Goal: Task Accomplishment & Management: Manage account settings

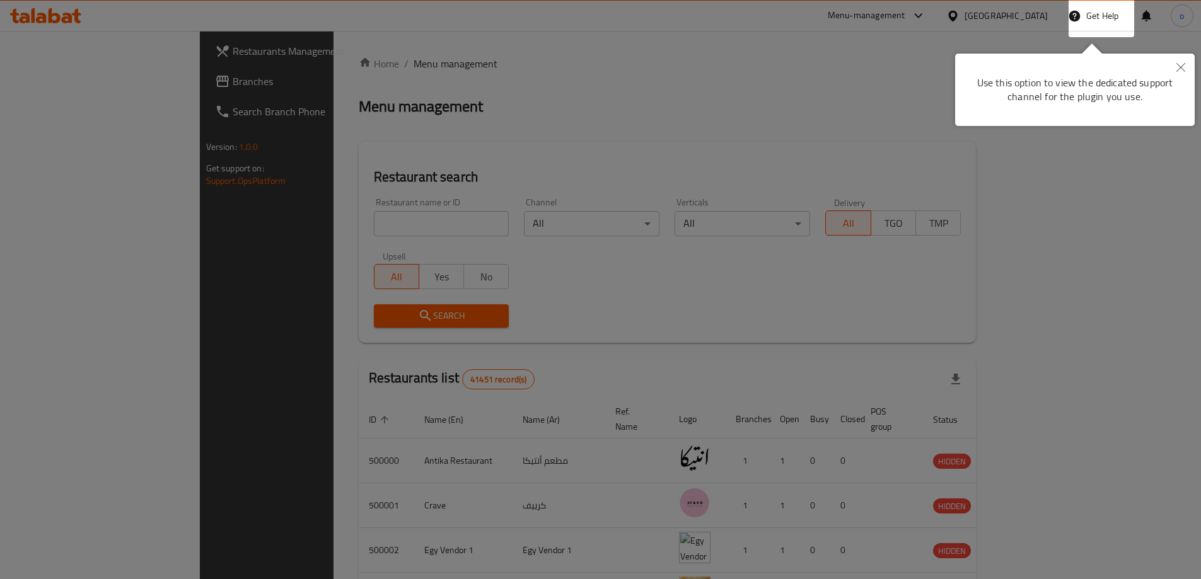
click at [1186, 65] on button "Close" at bounding box center [1181, 68] width 28 height 29
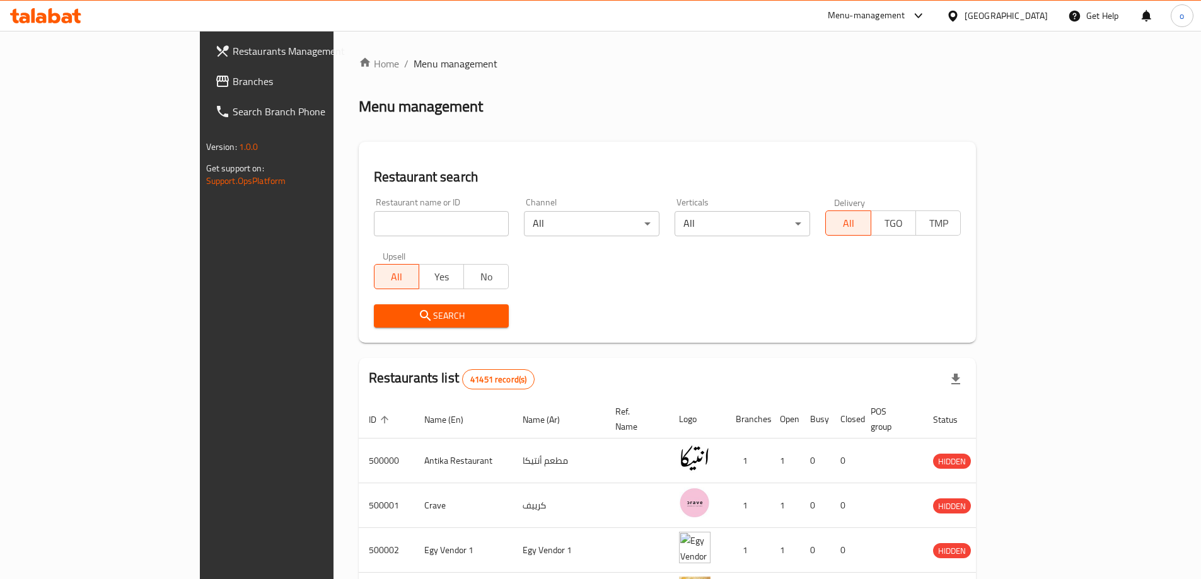
click at [1034, 20] on div "[GEOGRAPHIC_DATA]" at bounding box center [1005, 16] width 83 height 14
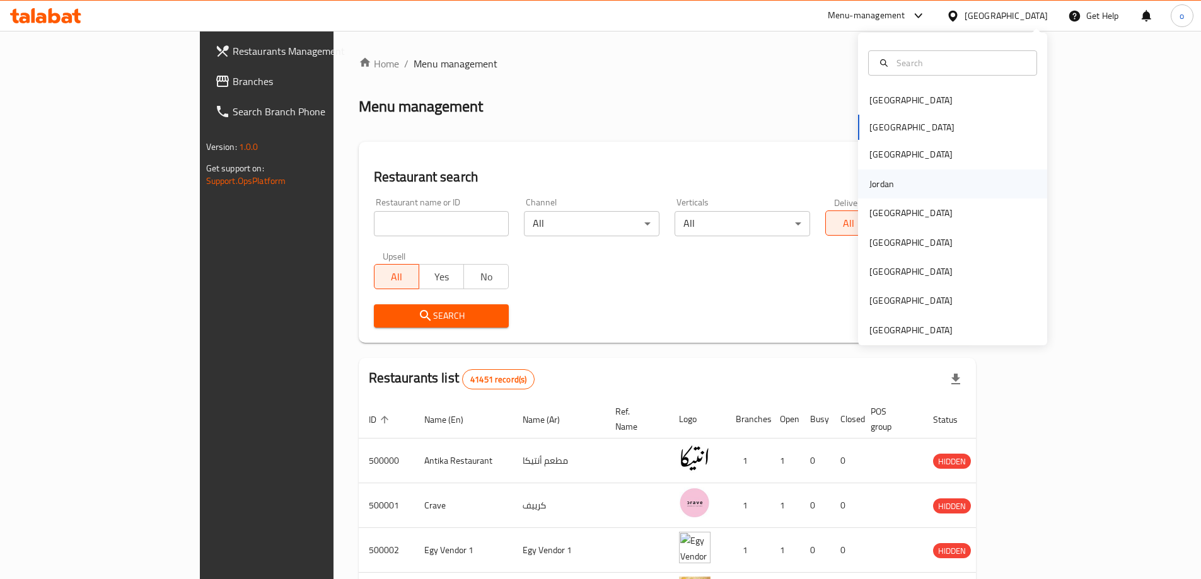
click at [898, 186] on div "Jordan" at bounding box center [952, 184] width 189 height 29
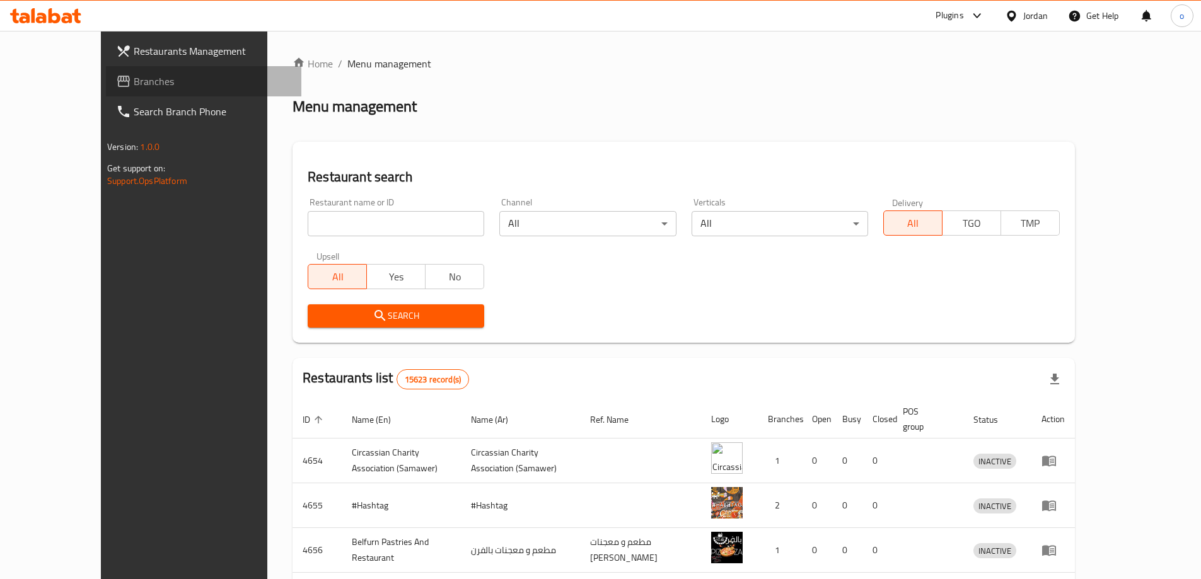
click at [134, 84] on span "Branches" at bounding box center [213, 81] width 158 height 15
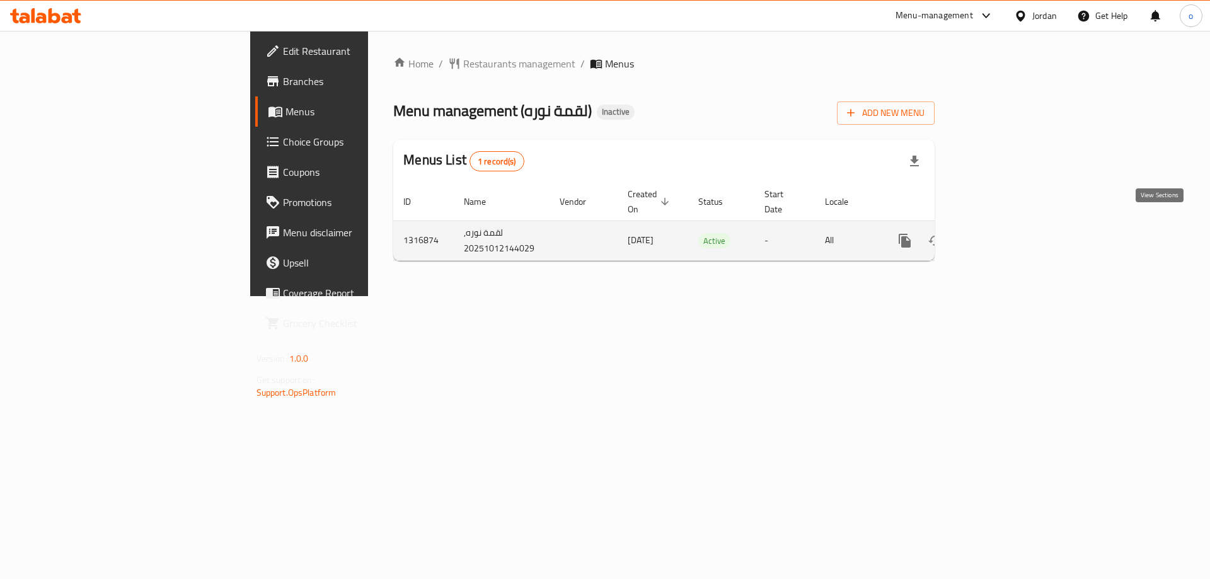
click at [1003, 233] on icon "enhanced table" at bounding box center [995, 240] width 15 height 15
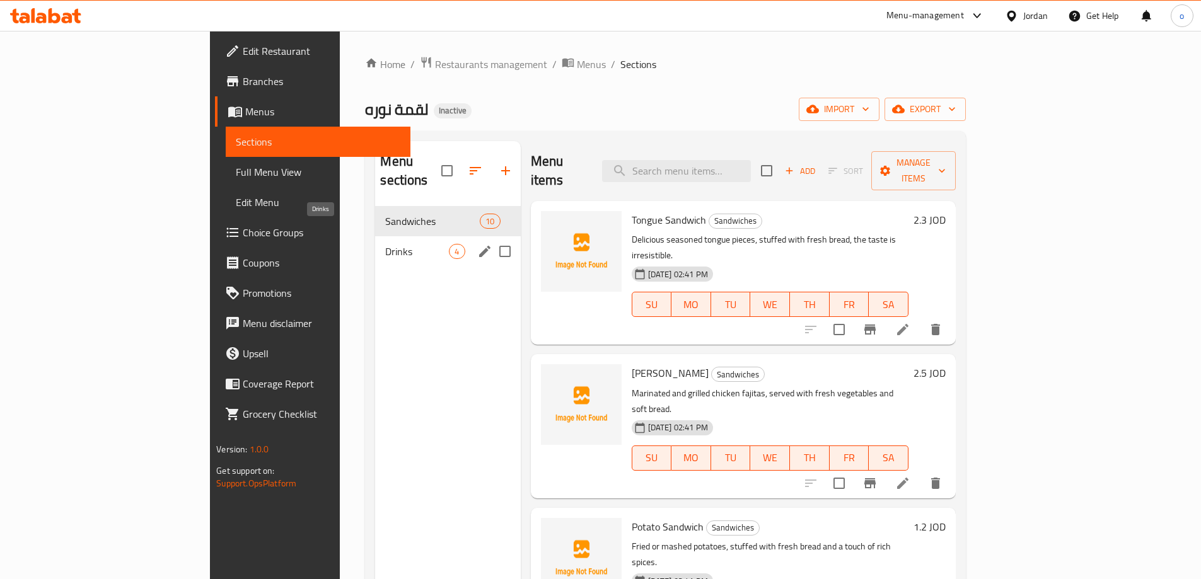
click at [385, 244] on span "Drinks" at bounding box center [417, 251] width 64 height 15
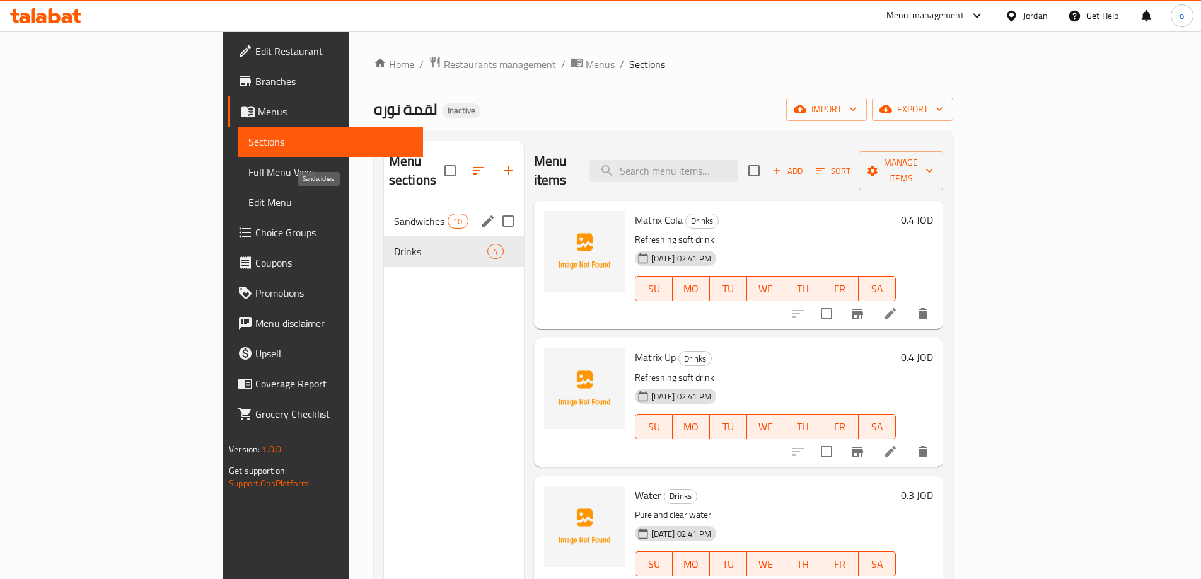
click at [394, 214] on span "Sandwiches" at bounding box center [421, 221] width 54 height 15
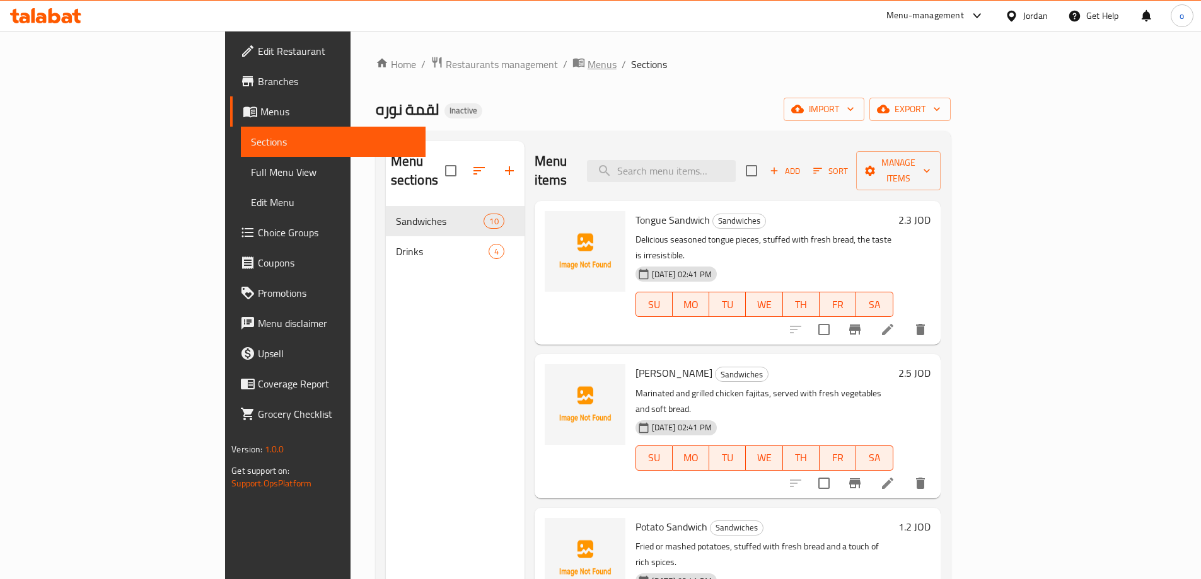
click at [587, 63] on span "Menus" at bounding box center [601, 64] width 29 height 15
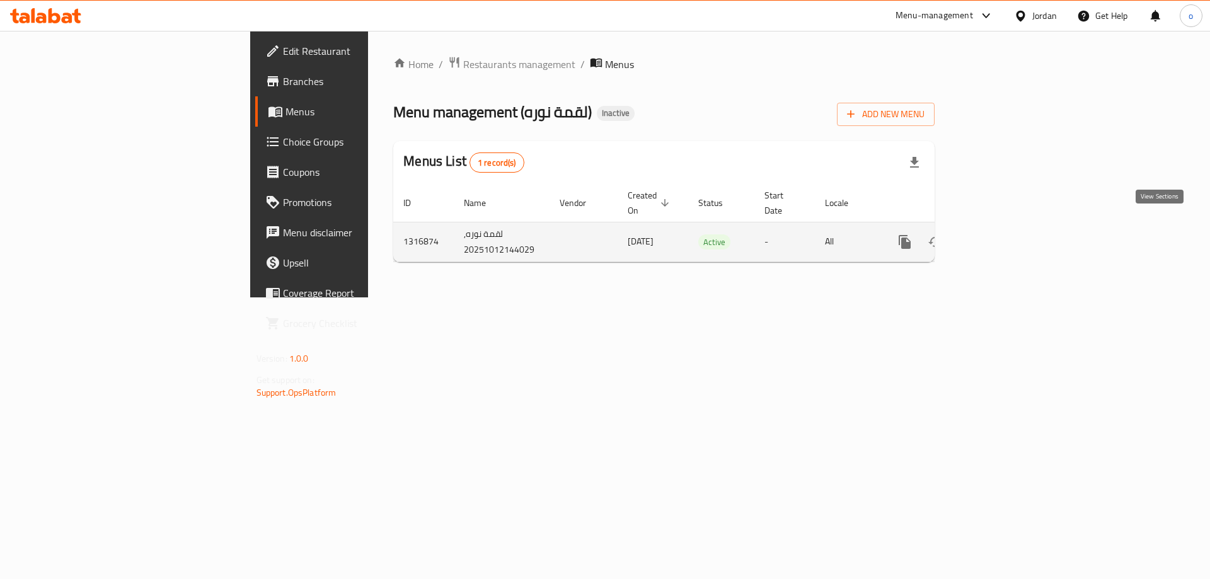
click at [1011, 229] on link "enhanced table" at bounding box center [996, 242] width 30 height 30
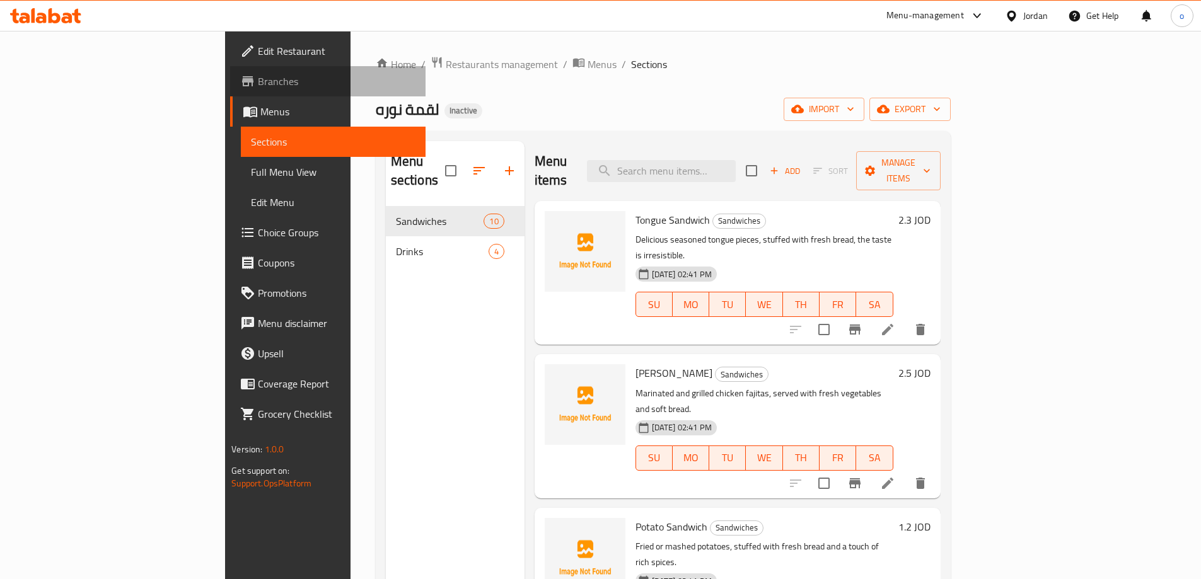
click at [258, 80] on span "Branches" at bounding box center [337, 81] width 158 height 15
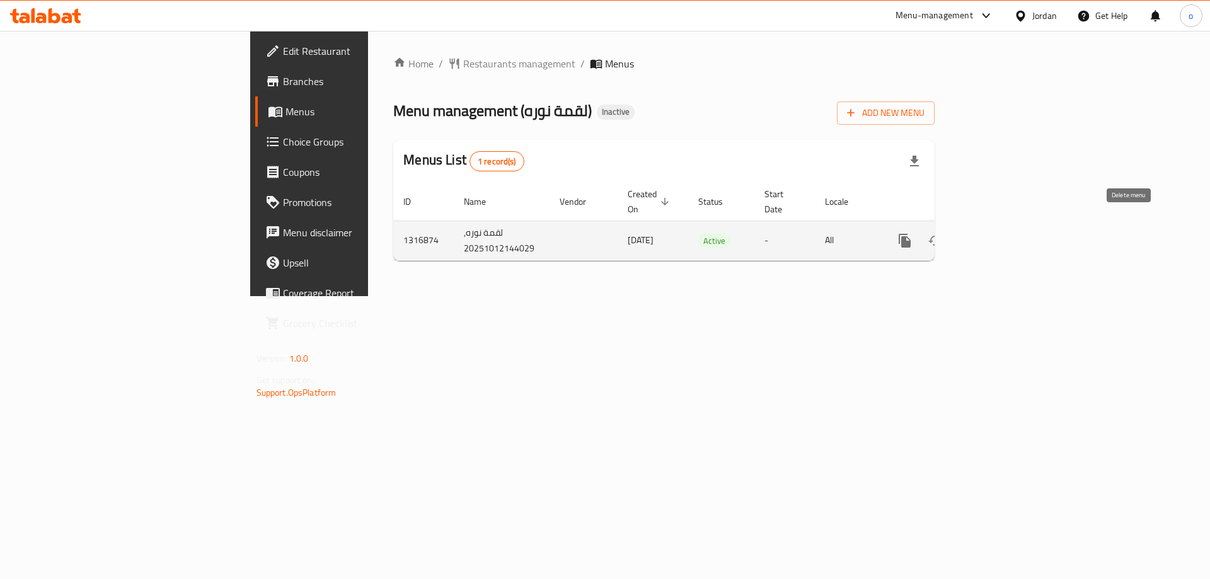
click at [973, 233] on icon "enhanced table" at bounding box center [965, 240] width 15 height 15
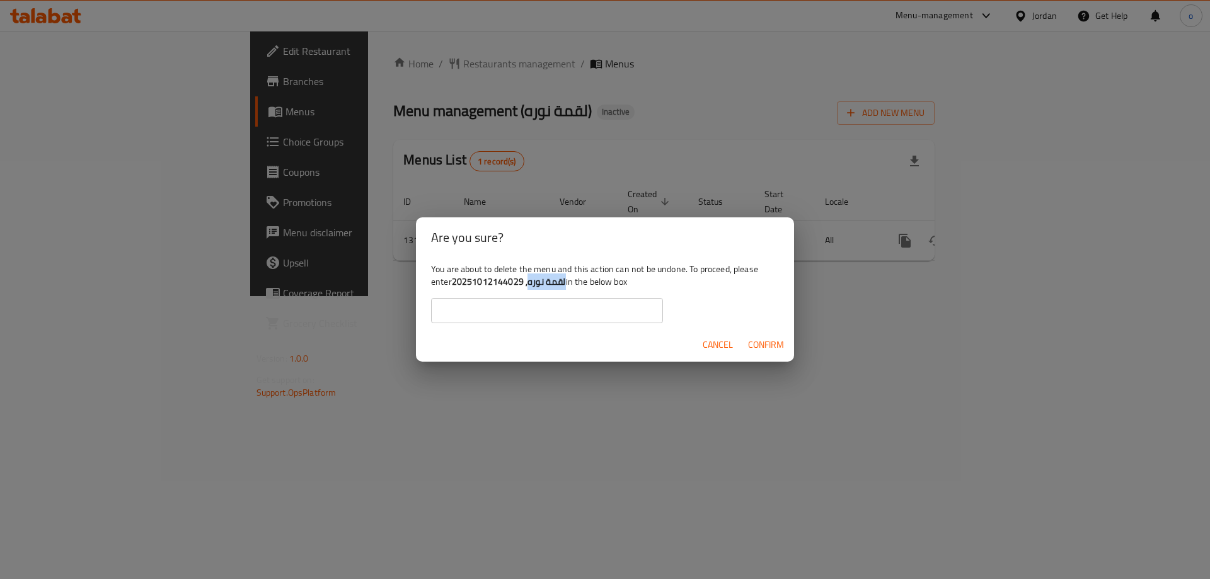
drag, startPoint x: 528, startPoint y: 282, endPoint x: 564, endPoint y: 287, distance: 35.7
click at [564, 287] on div "You are about to delete the menu and this action can not be undone. To proceed,…" at bounding box center [605, 293] width 378 height 71
drag, startPoint x: 584, startPoint y: 366, endPoint x: 584, endPoint y: 351, distance: 14.5
click at [584, 366] on div "Are you sure? You are about to delete the menu and this action can not be undon…" at bounding box center [605, 289] width 1210 height 579
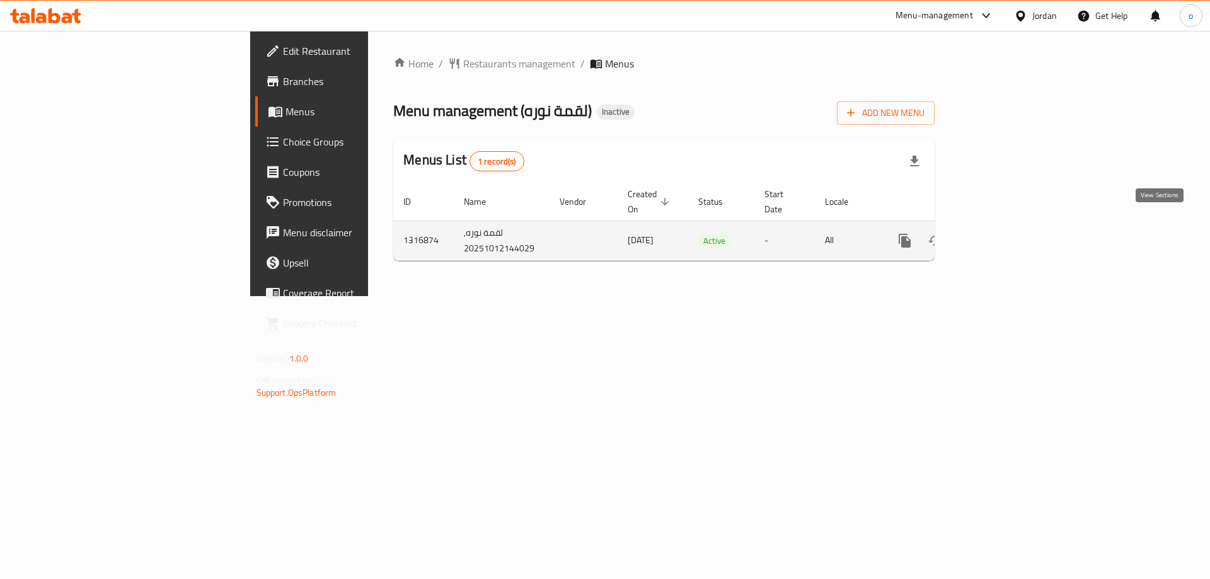
click at [1002, 235] on icon "enhanced table" at bounding box center [995, 240] width 11 height 11
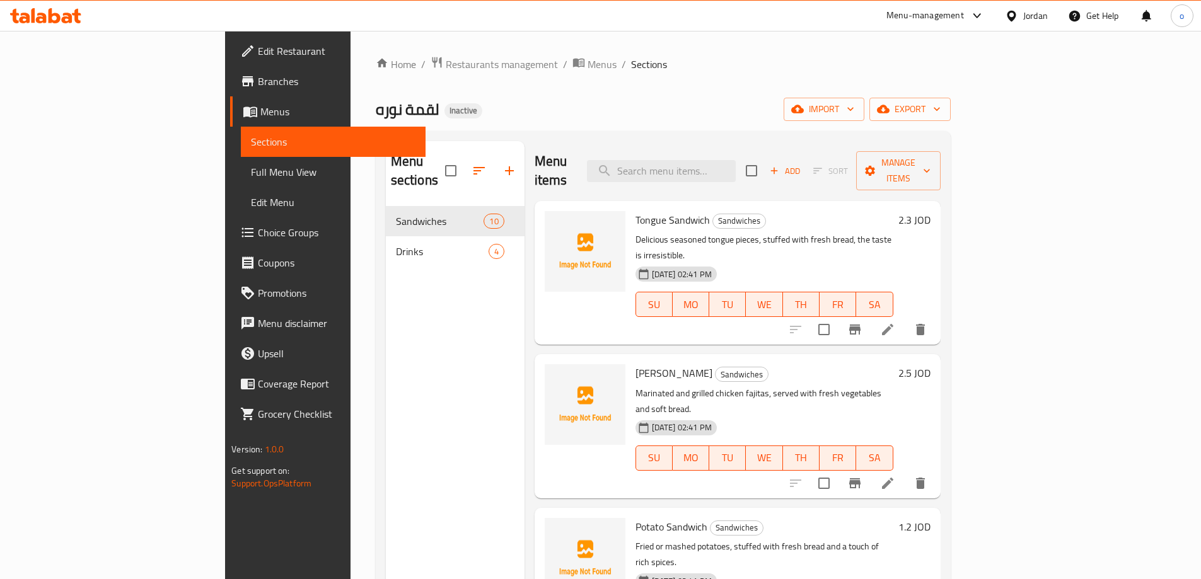
click at [251, 173] on span "Full Menu View" at bounding box center [333, 172] width 165 height 15
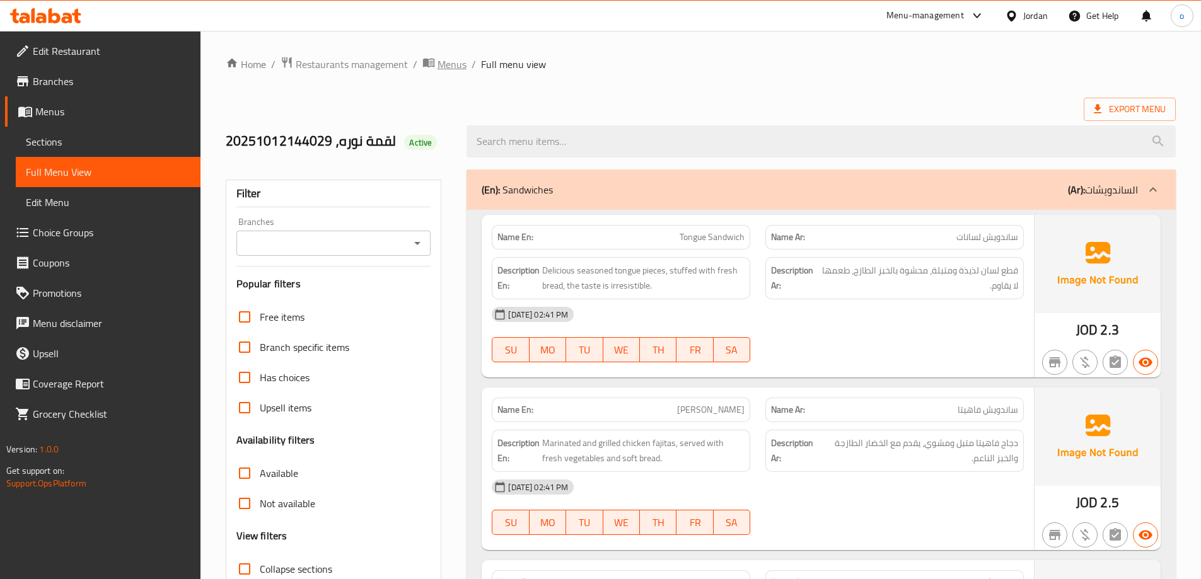
click at [446, 64] on span "Menus" at bounding box center [451, 64] width 29 height 15
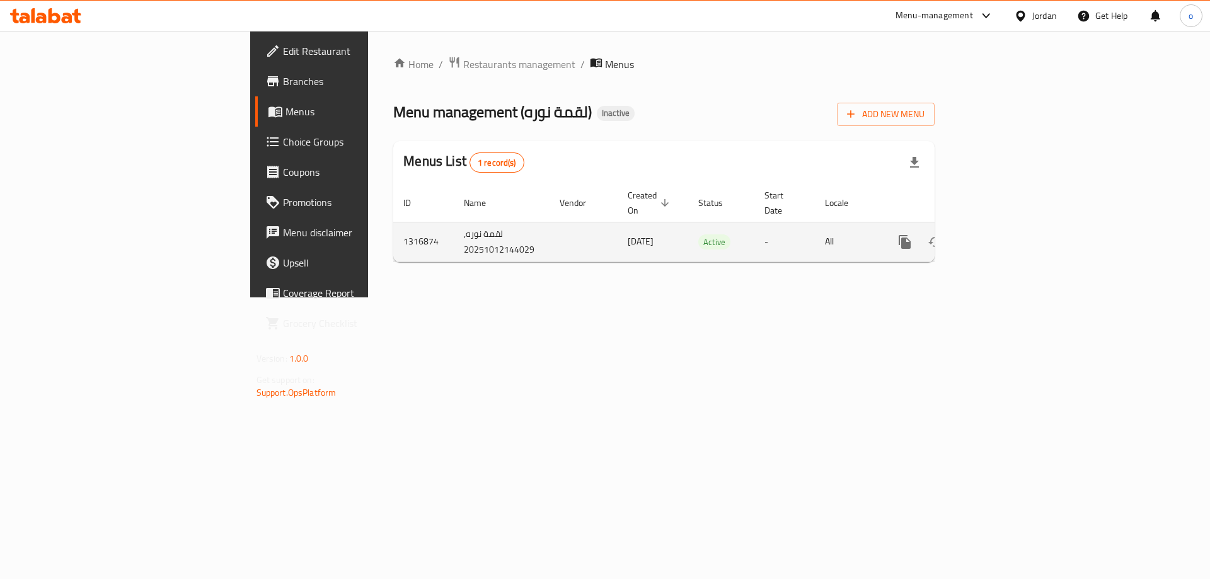
click at [970, 236] on icon "enhanced table" at bounding box center [965, 241] width 9 height 11
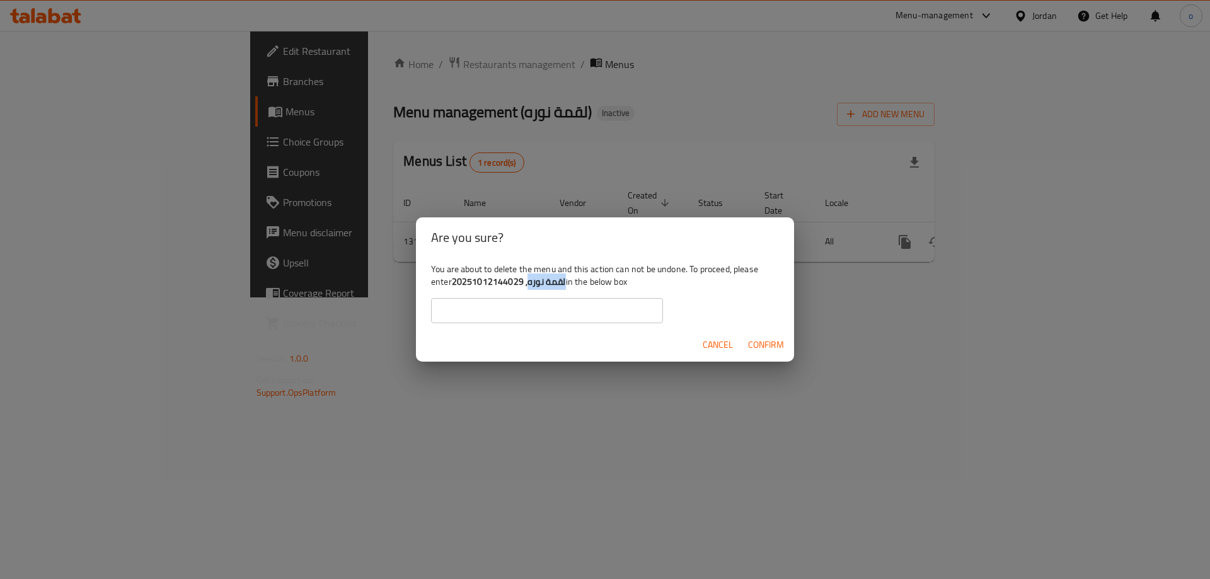
drag, startPoint x: 528, startPoint y: 283, endPoint x: 564, endPoint y: 284, distance: 36.6
click at [564, 284] on div "You are about to delete the menu and this action can not be undone. To proceed,…" at bounding box center [605, 293] width 378 height 71
copy b "لقمة نوره"
drag, startPoint x: 565, startPoint y: 309, endPoint x: 590, endPoint y: 322, distance: 28.2
click at [565, 309] on input "text" at bounding box center [547, 310] width 232 height 25
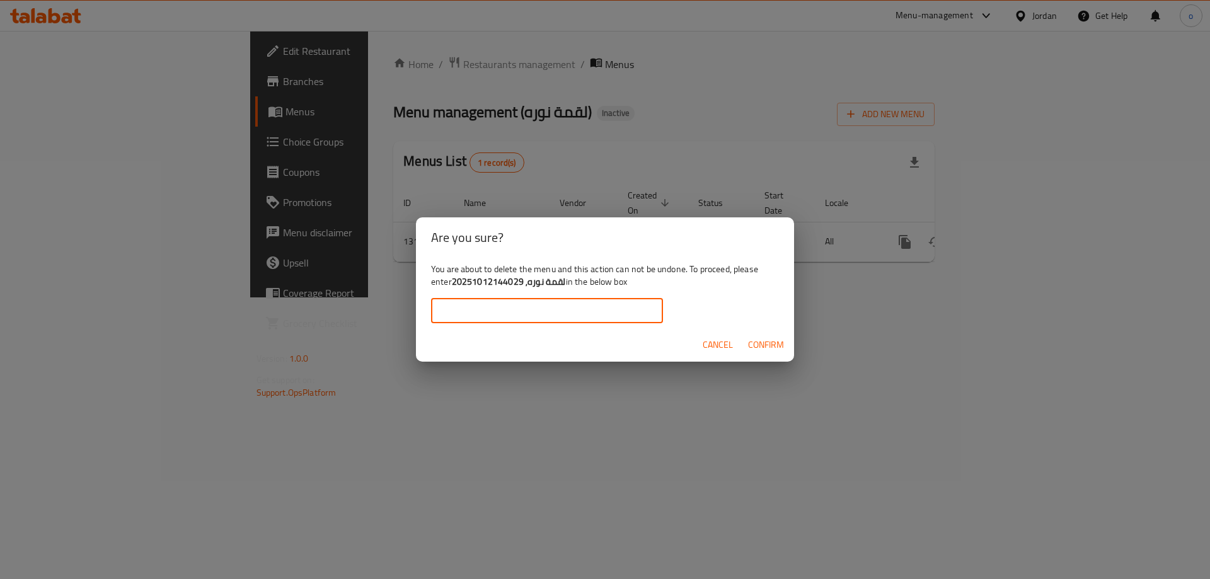
paste input "لقمة نوره"
click at [763, 344] on span "Confirm" at bounding box center [766, 345] width 36 height 16
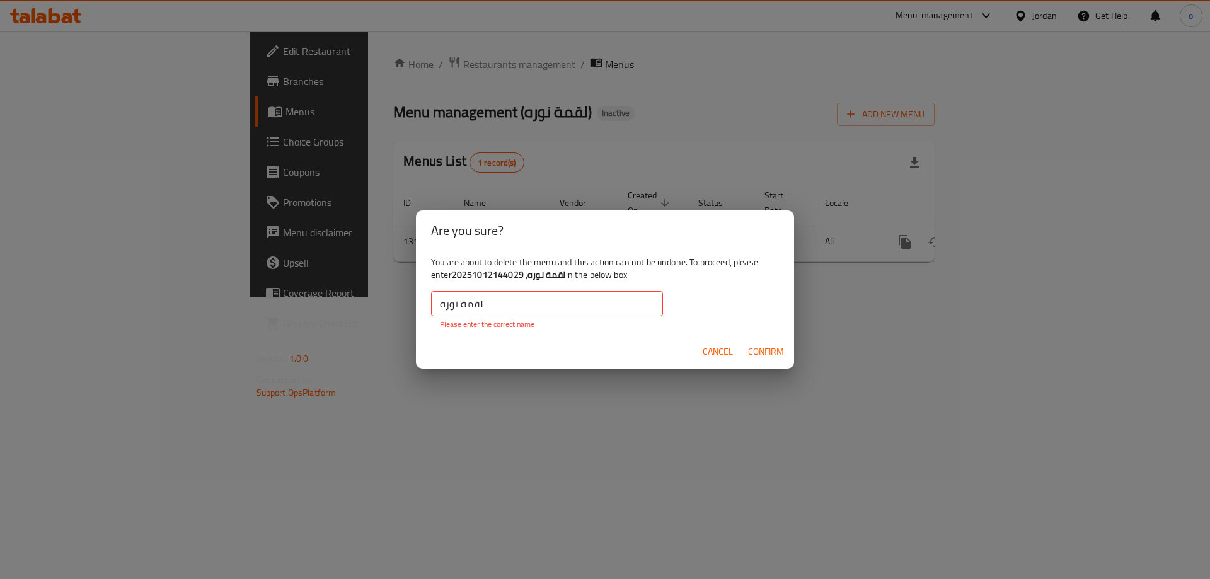
click at [442, 303] on input "لقمة نوره" at bounding box center [547, 303] width 232 height 25
click at [495, 302] on input "لقمة نوره" at bounding box center [547, 303] width 232 height 25
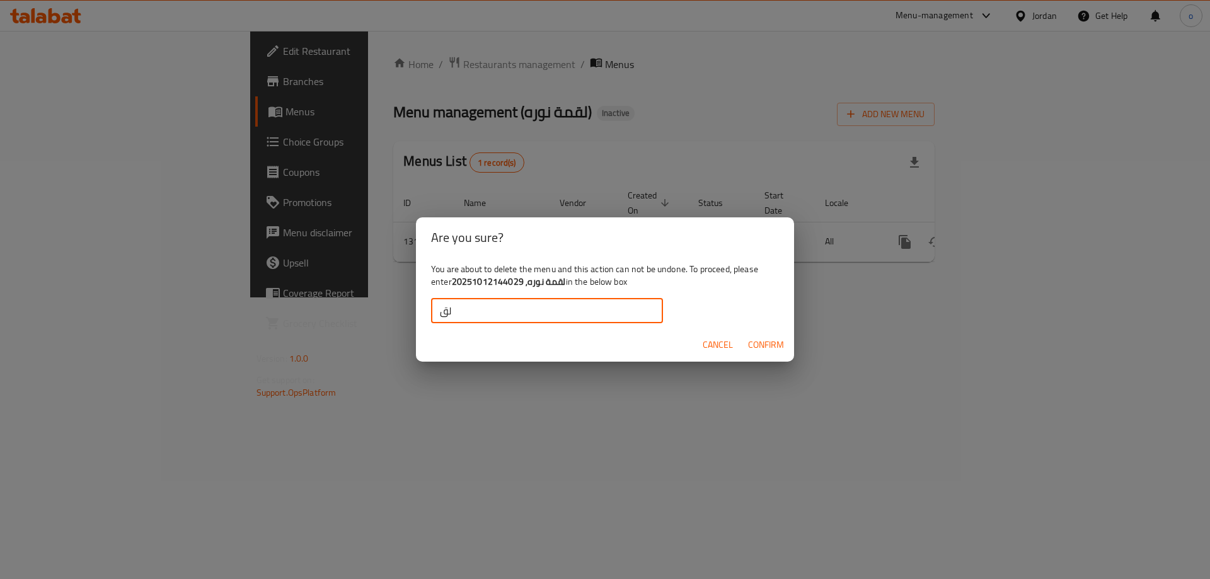
type input "ل"
drag, startPoint x: 292, startPoint y: 282, endPoint x: 337, endPoint y: 291, distance: 45.7
click at [297, 284] on div "Are you sure? You are about to delete the menu and this action can not be undon…" at bounding box center [605, 289] width 1210 height 579
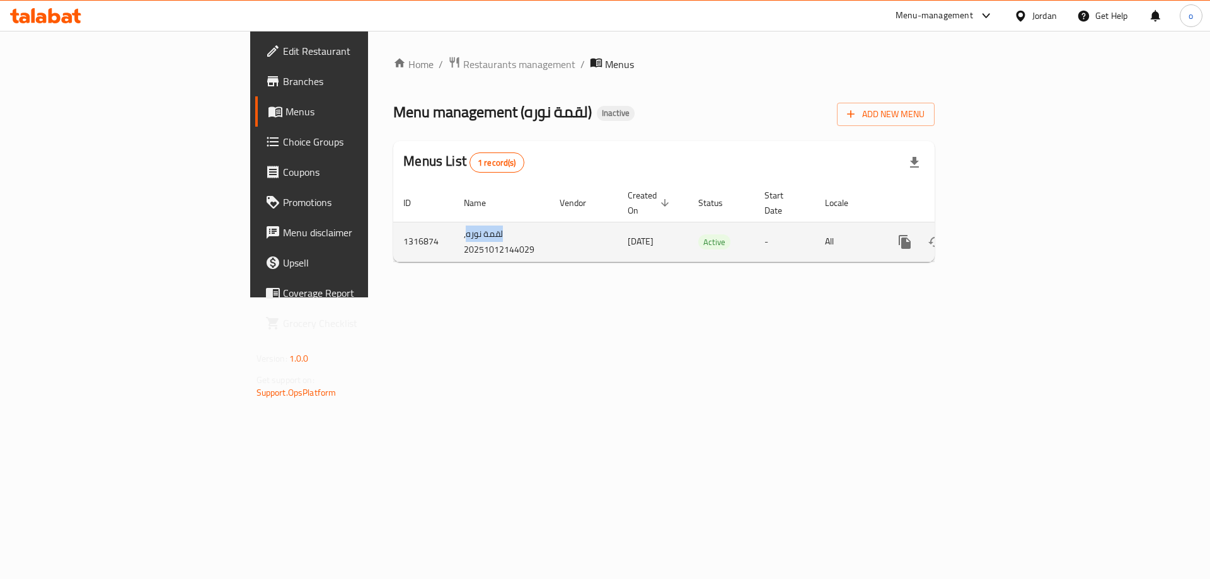
drag, startPoint x: 299, startPoint y: 217, endPoint x: 340, endPoint y: 225, distance: 41.0
click at [454, 225] on td "لقمة نوره, 20251012144029" at bounding box center [502, 242] width 96 height 40
copy td "لقمة نوره"
click at [981, 227] on button "enhanced table" at bounding box center [966, 242] width 30 height 30
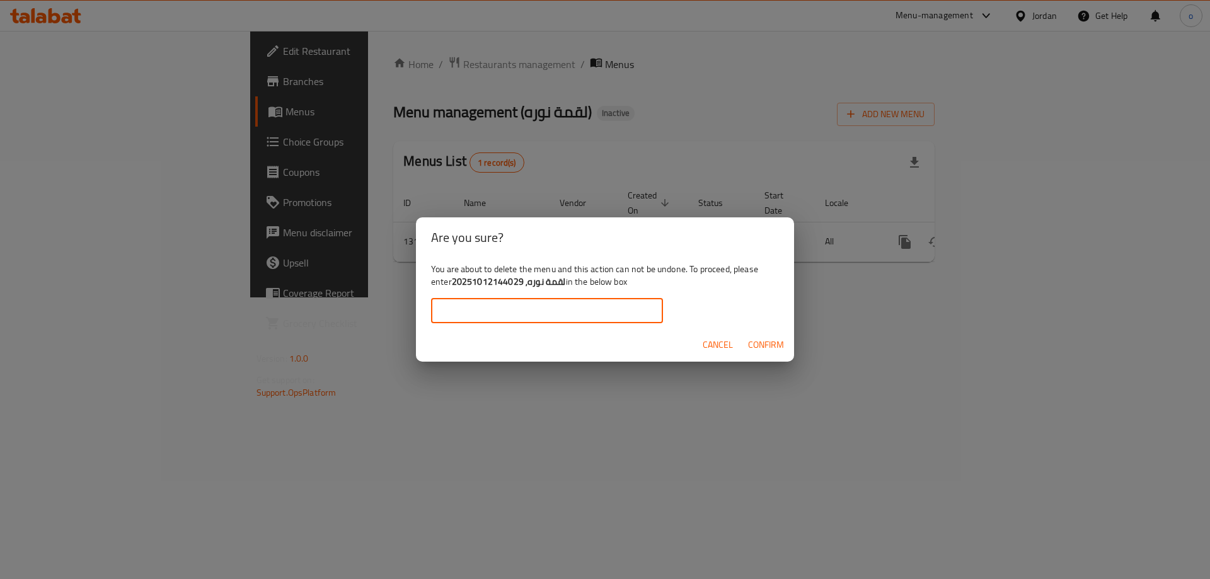
click at [606, 309] on input "text" at bounding box center [547, 310] width 232 height 25
paste input "لقمة نوره"
type input "لقمة نوره"
click at [774, 344] on span "Confirm" at bounding box center [766, 345] width 36 height 16
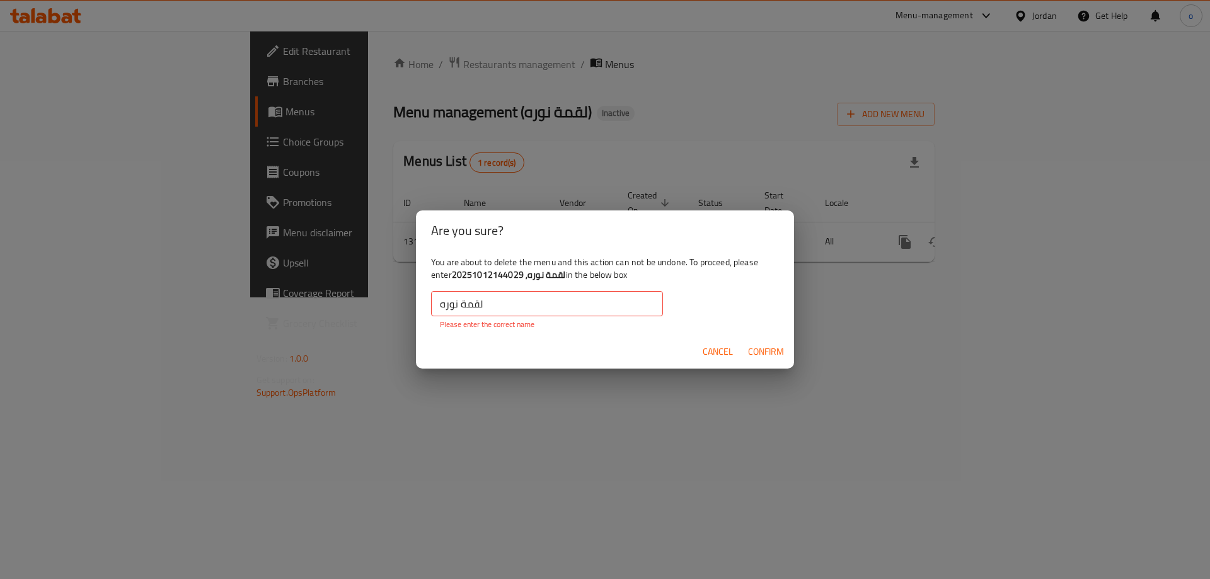
click at [771, 348] on span "Confirm" at bounding box center [766, 352] width 36 height 16
click at [444, 305] on input "لقمة نوره" at bounding box center [547, 303] width 232 height 25
click at [440, 309] on input "لقمة نوره" at bounding box center [547, 303] width 232 height 25
click at [437, 310] on input "لقمة نوره" at bounding box center [547, 303] width 232 height 25
click at [298, 321] on div "Are you sure? You are about to delete the menu and this action can not be undon…" at bounding box center [605, 289] width 1210 height 579
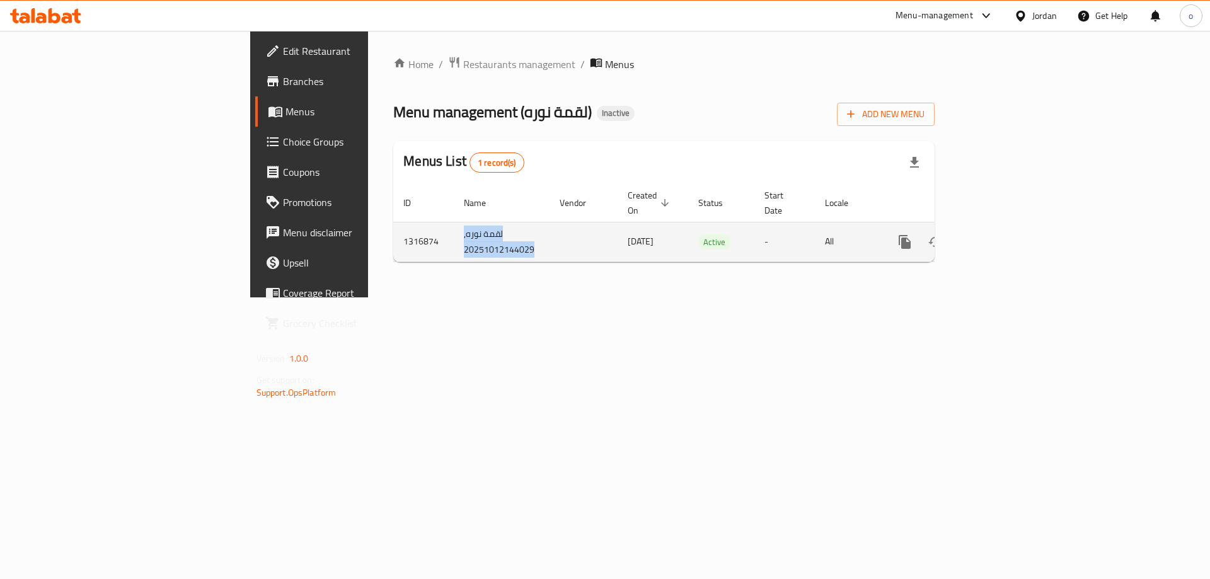
drag, startPoint x: 301, startPoint y: 221, endPoint x: 372, endPoint y: 237, distance: 73.1
click at [454, 237] on td "لقمة نوره, 20251012144029" at bounding box center [502, 242] width 96 height 40
copy td "لقمة نوره, 20251012144029"
click at [973, 234] on icon "enhanced table" at bounding box center [965, 241] width 15 height 15
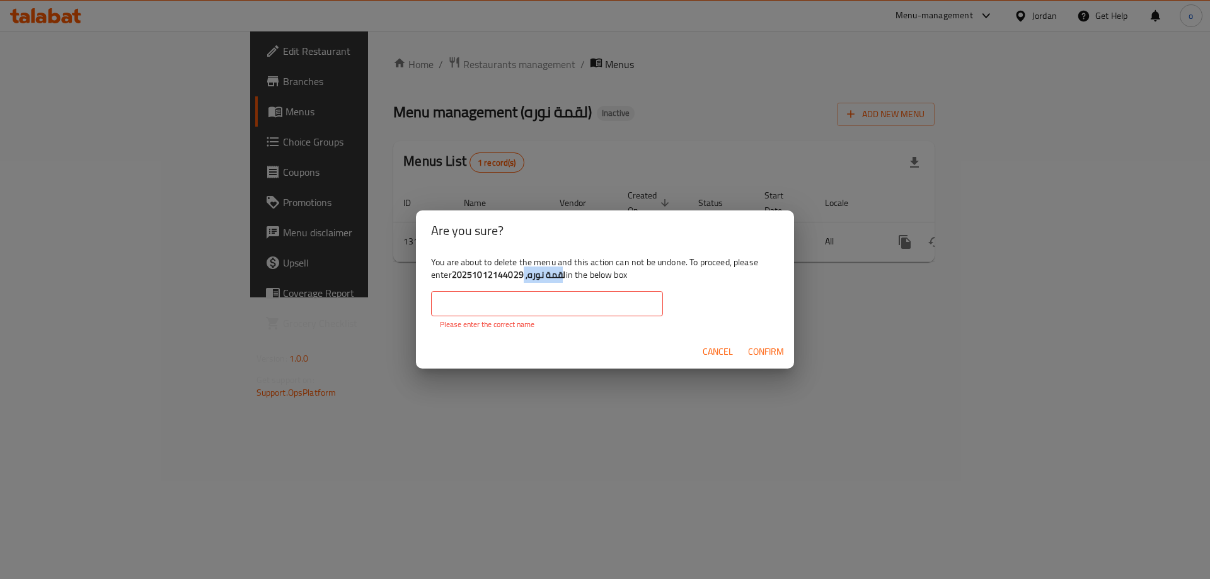
drag, startPoint x: 454, startPoint y: 275, endPoint x: 539, endPoint y: 275, distance: 85.1
click at [553, 274] on b "لقمة نوره, 20251012144029" at bounding box center [509, 275] width 114 height 16
click at [484, 274] on b "لقمة نوره, 20251012144029" at bounding box center [509, 275] width 114 height 16
drag, startPoint x: 454, startPoint y: 275, endPoint x: 521, endPoint y: 277, distance: 66.9
click at [521, 277] on b "لقمة نوره, 20251012144029" at bounding box center [509, 275] width 114 height 16
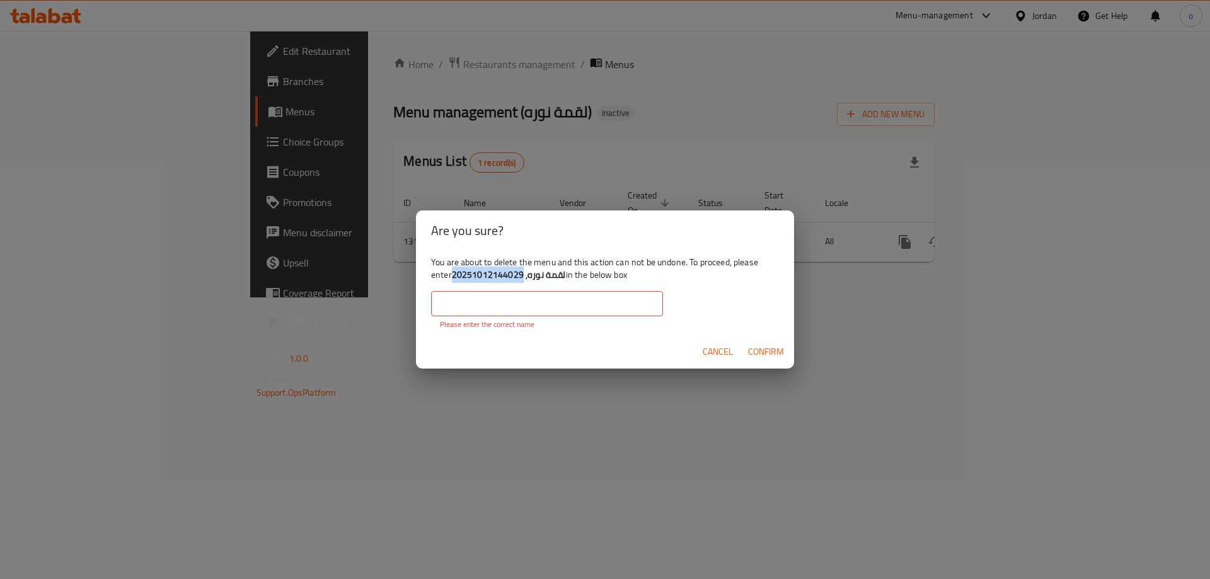
copy b "20251012144029"
click at [507, 319] on p "Please enter the correct name" at bounding box center [547, 324] width 214 height 11
click at [508, 310] on input "text" at bounding box center [547, 303] width 232 height 25
paste input "20251012144029"
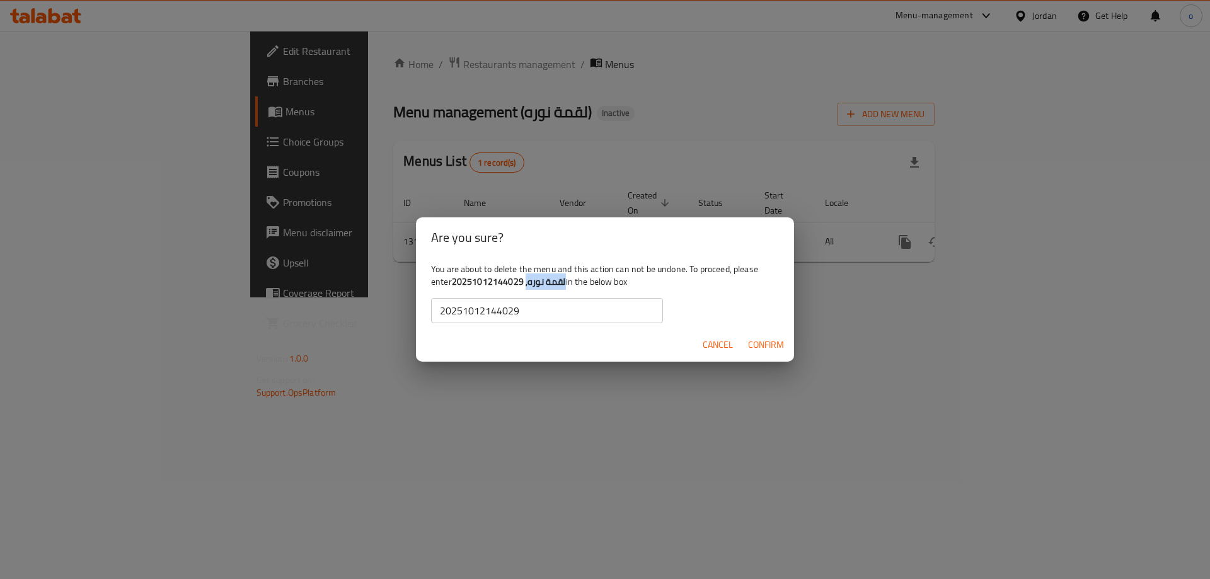
click at [525, 287] on b "لقمة نوره, 20251012144029" at bounding box center [509, 282] width 114 height 16
copy b "لقمة نوره,"
click at [530, 333] on div "Cancel Confirm" at bounding box center [605, 344] width 378 height 33
click at [538, 316] on input "20251012144029" at bounding box center [547, 310] width 232 height 25
paste input "لقمة نوره,"
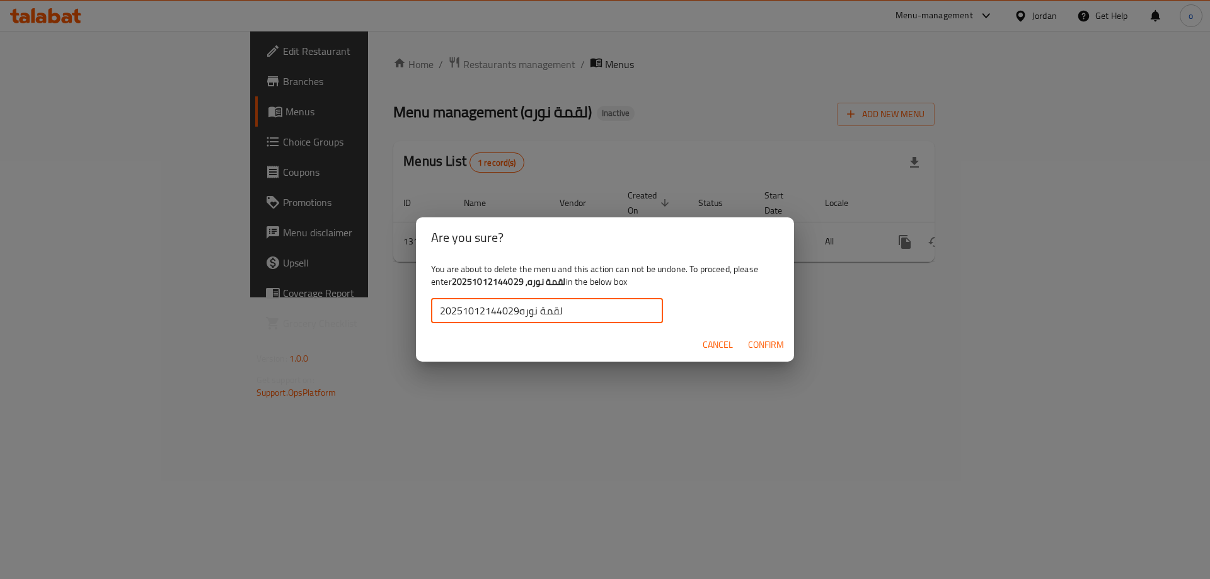
click at [519, 311] on input "20251012144029لقمة نوره" at bounding box center [547, 310] width 232 height 25
type input "20251012144029,لقمة نوره"
click at [780, 345] on span "Confirm" at bounding box center [766, 345] width 36 height 16
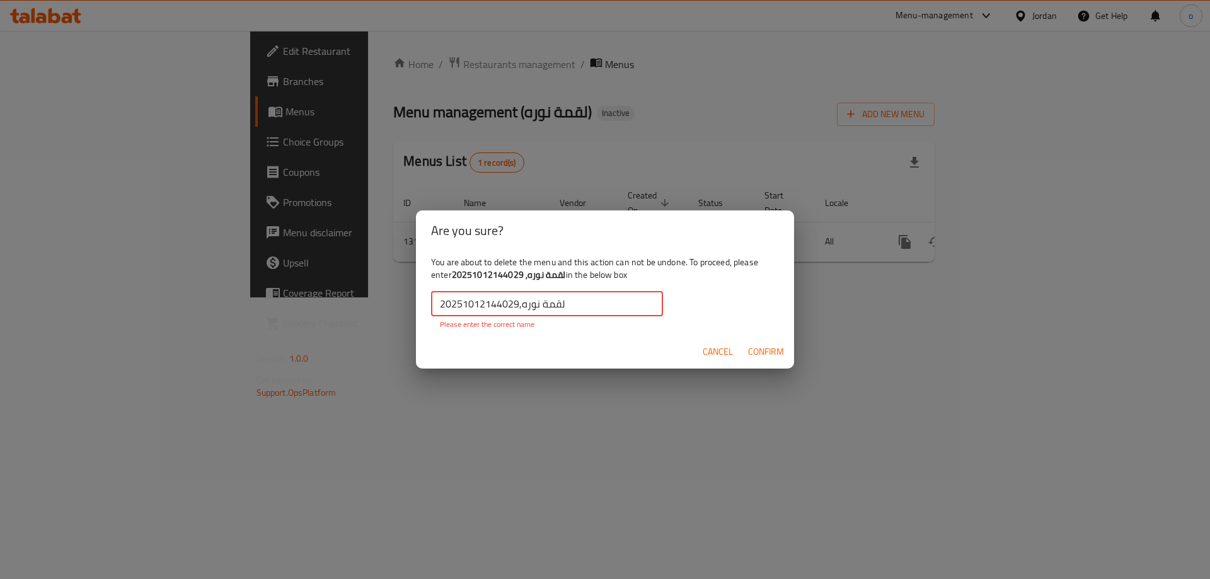
drag, startPoint x: 573, startPoint y: 304, endPoint x: 233, endPoint y: 264, distance: 342.1
click at [0, 222] on html "​ Menu-management Jordan Get Help o Edit Restaurant Branches Menus Choice Group…" at bounding box center [605, 289] width 1210 height 579
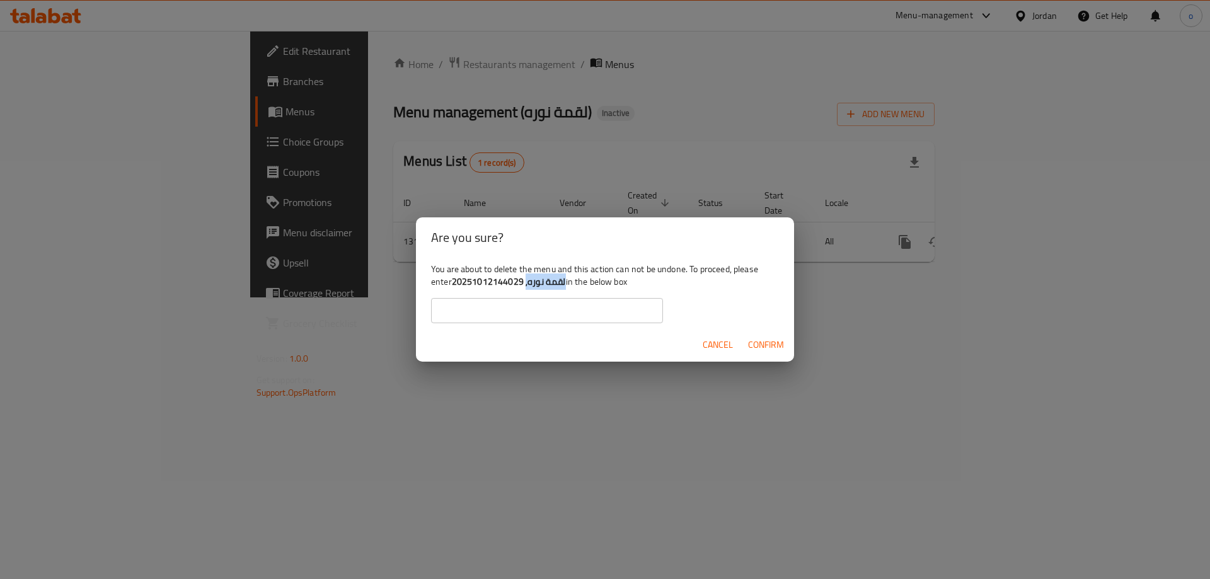
drag, startPoint x: 539, startPoint y: 286, endPoint x: 564, endPoint y: 286, distance: 24.6
click at [564, 286] on div "You are about to delete the menu and this action can not be undone. To proceed,…" at bounding box center [605, 293] width 378 height 71
copy b "لقمة نوره,"
click at [519, 314] on input "text" at bounding box center [547, 310] width 232 height 25
paste input "لقمة نوره,"
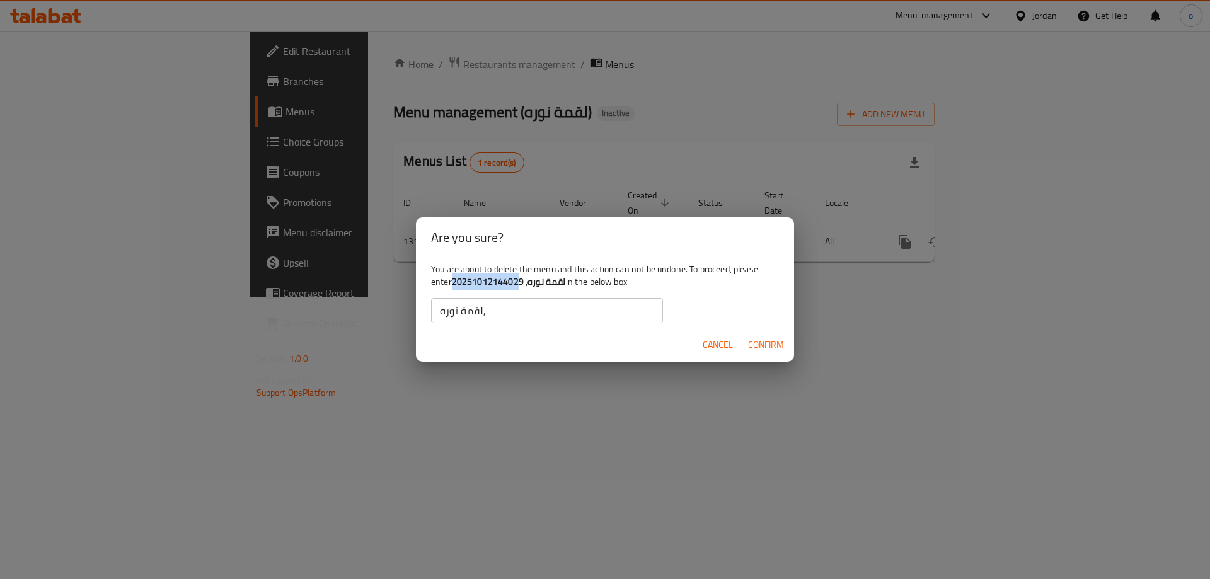
drag, startPoint x: 453, startPoint y: 280, endPoint x: 516, endPoint y: 289, distance: 63.6
click at [516, 289] on div "You are about to delete the menu and this action can not be undone. To proceed,…" at bounding box center [605, 293] width 378 height 71
copy b "2025101214402"
click at [517, 317] on input "لقمة نوره," at bounding box center [547, 310] width 232 height 25
paste input "2025101214402"
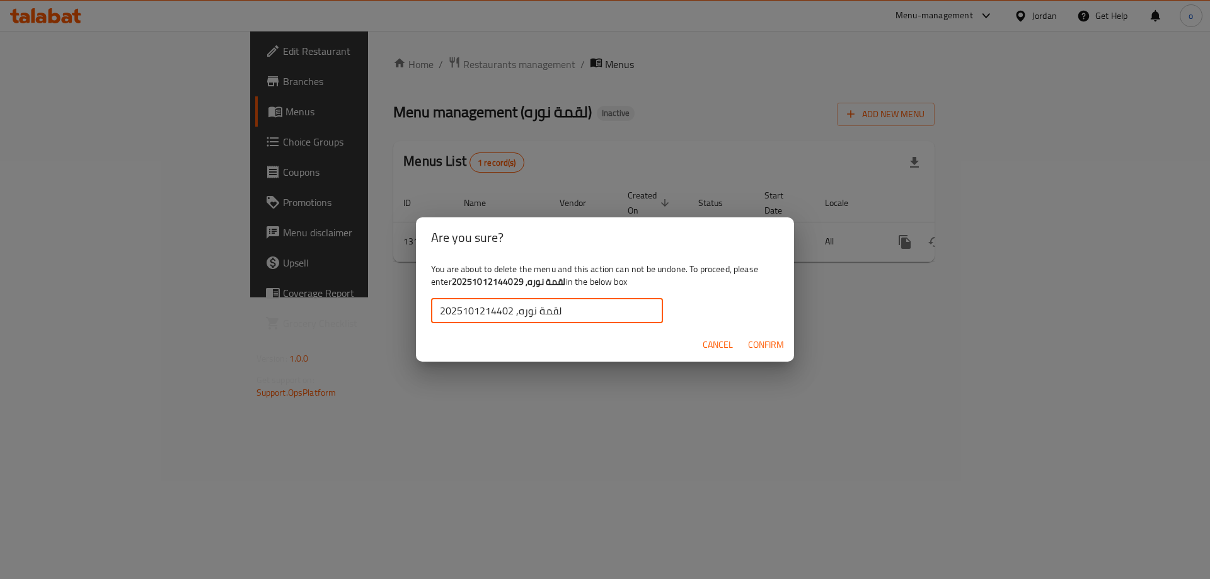
click at [512, 311] on input "لقمة نوره, 2025101214402" at bounding box center [547, 310] width 232 height 25
click at [514, 309] on input "لقمة نوره, 2025101214402" at bounding box center [547, 310] width 232 height 25
click at [513, 311] on input "لقمة نوره, 2025101214402" at bounding box center [547, 310] width 232 height 25
click at [511, 313] on input "لقمة نوره, 2025101214402" at bounding box center [547, 310] width 232 height 25
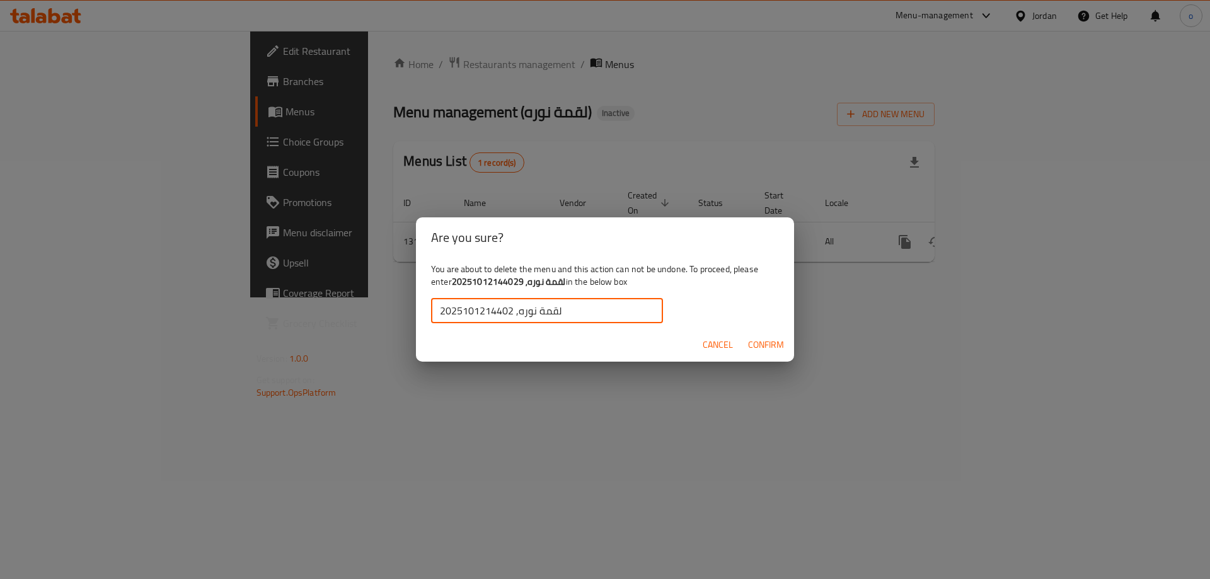
click at [519, 311] on input "لقمة نوره, 2025101214402" at bounding box center [547, 310] width 232 height 25
click at [514, 315] on input "لقمة نوره, 2025101214402" at bounding box center [547, 310] width 232 height 25
click at [511, 311] on input "لقمة نوره, 2025101214402" at bounding box center [547, 310] width 232 height 25
type input "لقمة نوره, 20251012144029"
click at [763, 347] on span "Confirm" at bounding box center [766, 345] width 36 height 16
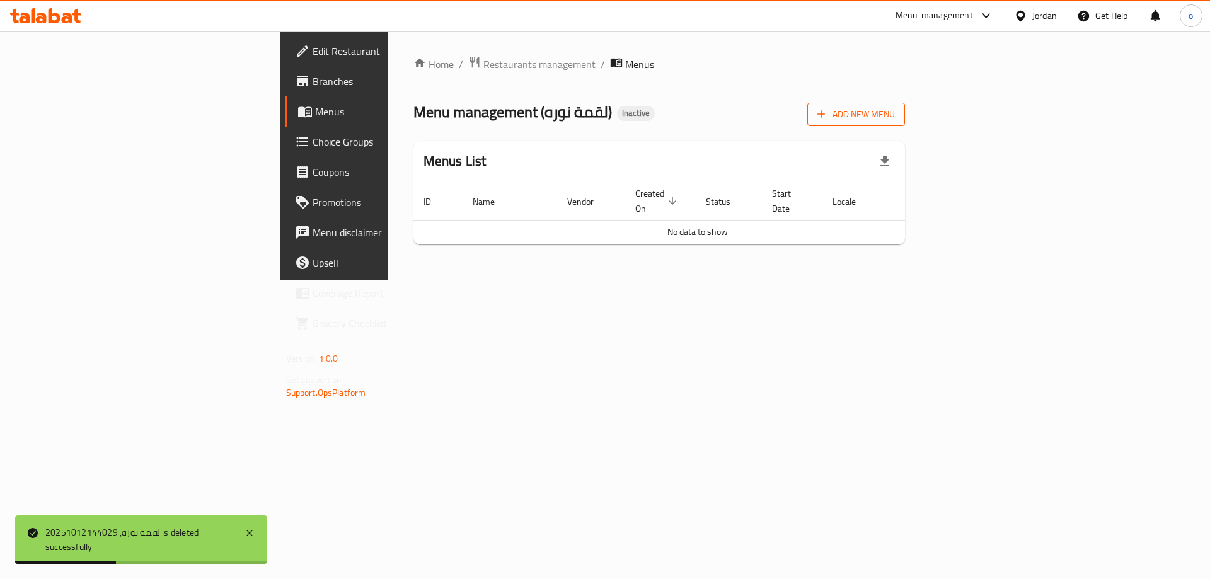
click at [895, 115] on span "Add New Menu" at bounding box center [857, 115] width 78 height 16
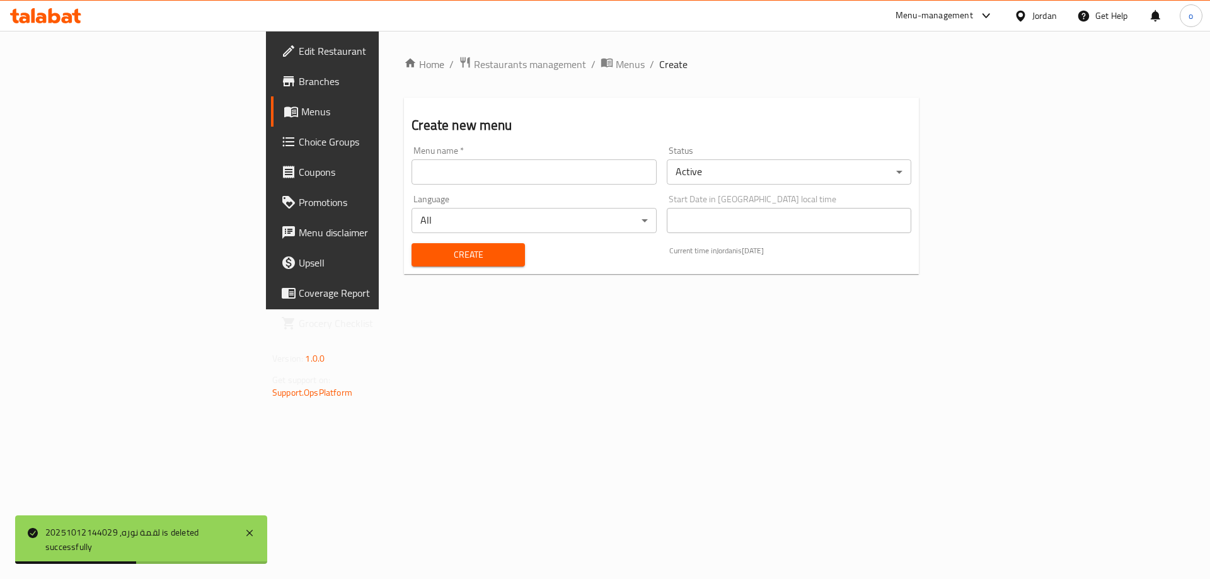
click at [567, 170] on input "text" at bounding box center [534, 171] width 245 height 25
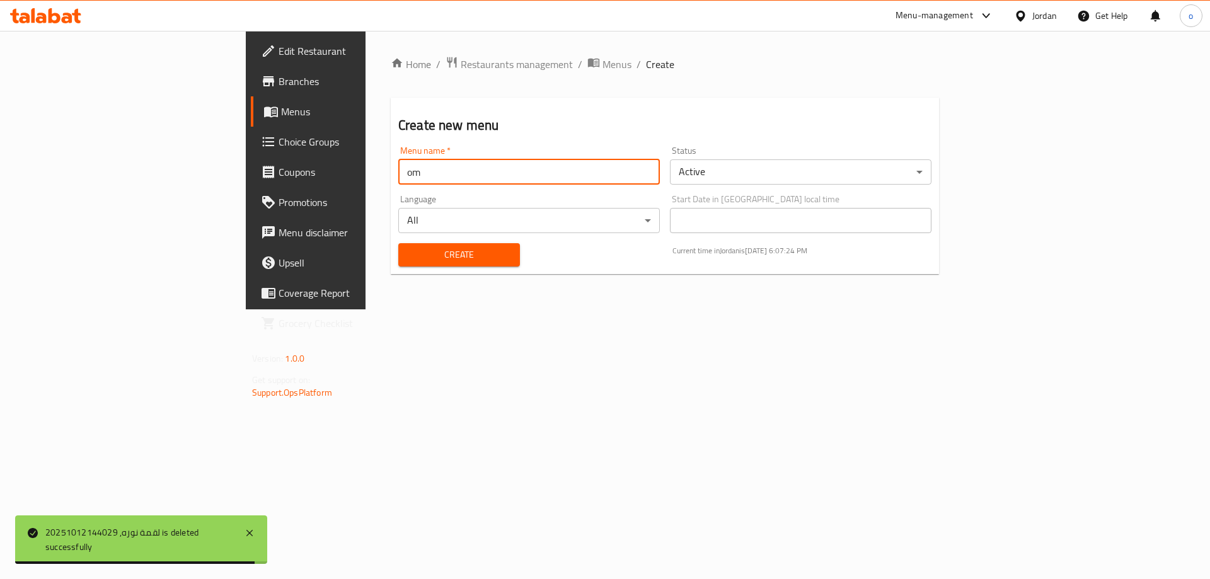
type input "o"
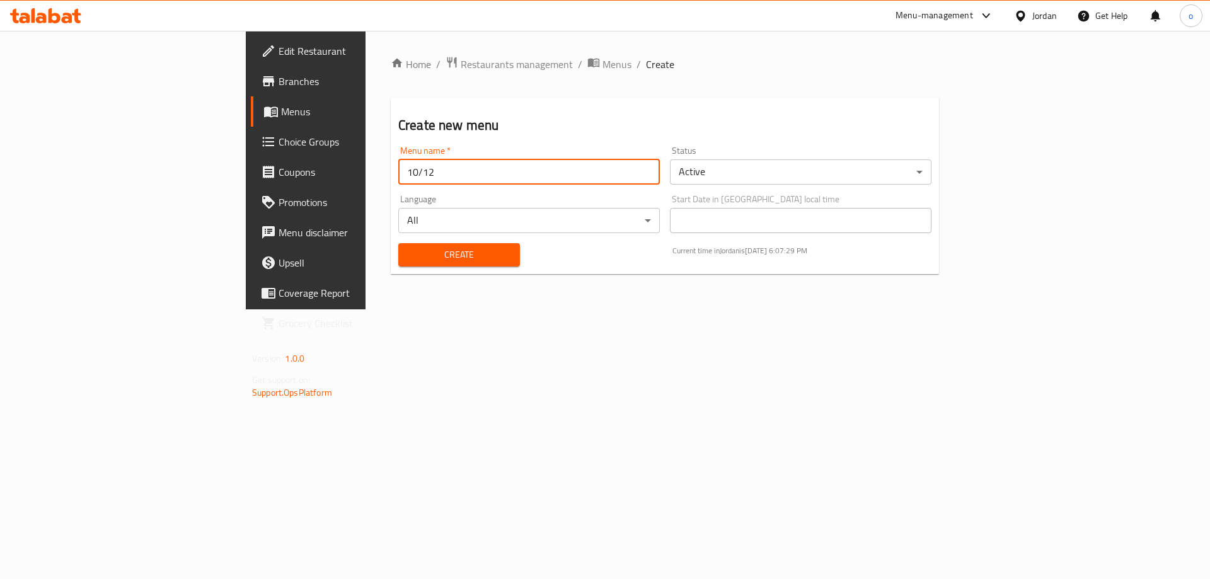
type input "10/12"
click at [398, 243] on button "Create" at bounding box center [459, 254] width 122 height 23
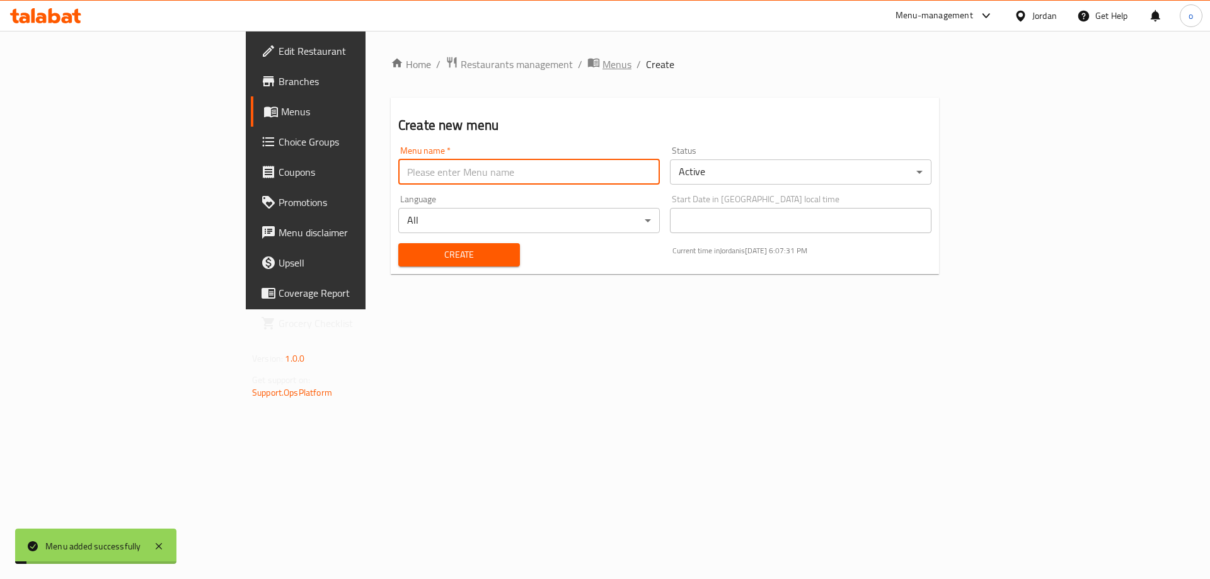
click at [603, 64] on span "Menus" at bounding box center [617, 64] width 29 height 15
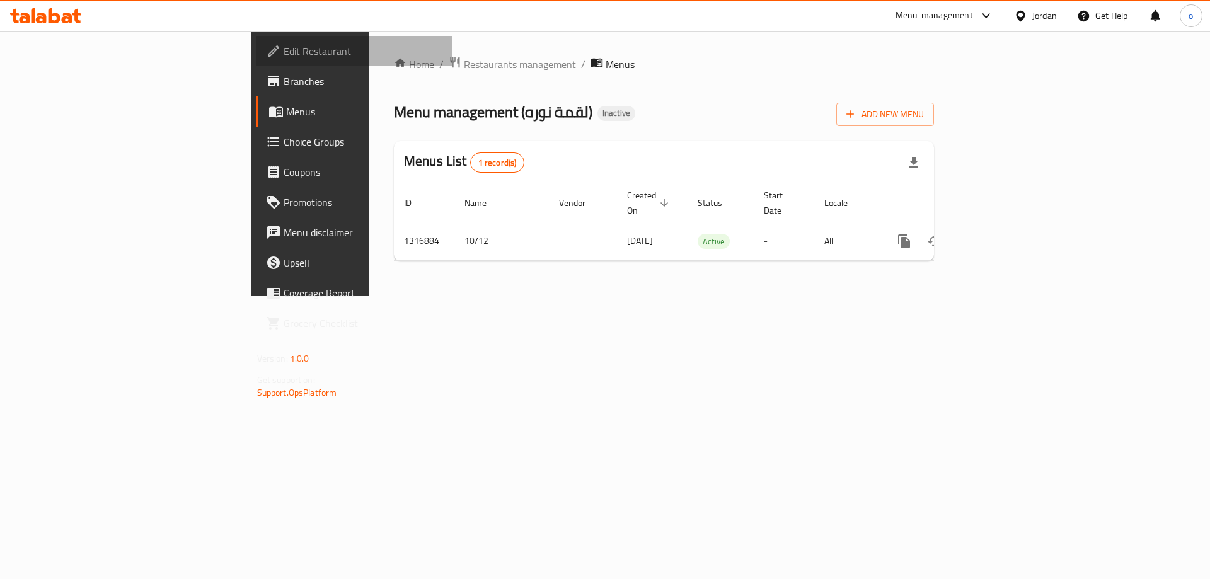
click at [284, 50] on span "Edit Restaurant" at bounding box center [363, 50] width 159 height 15
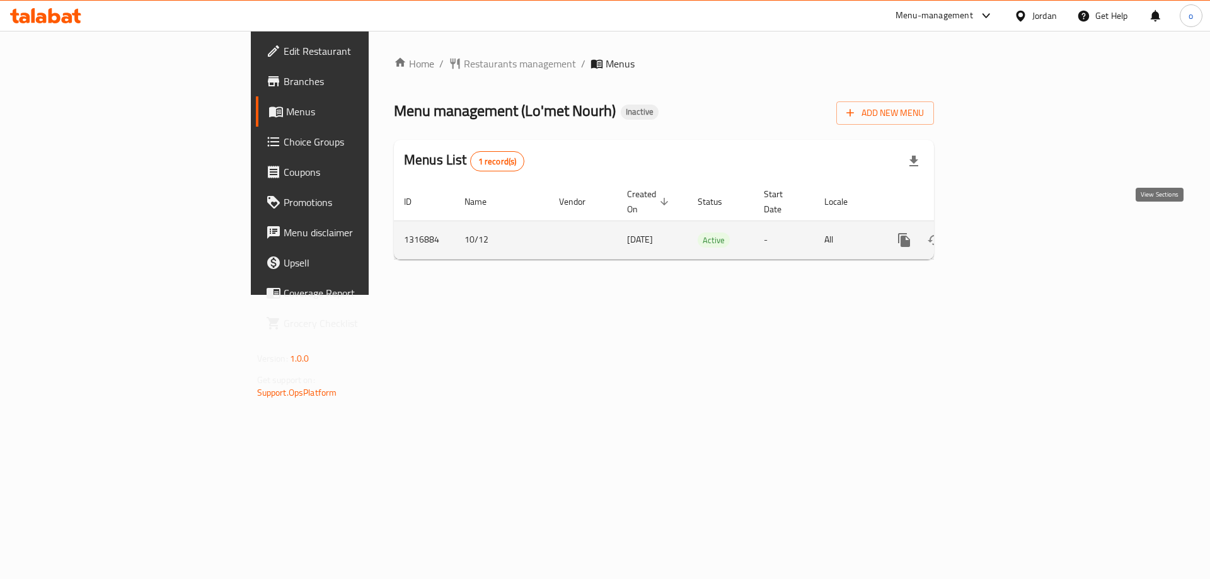
click at [1001, 234] on icon "enhanced table" at bounding box center [995, 239] width 11 height 11
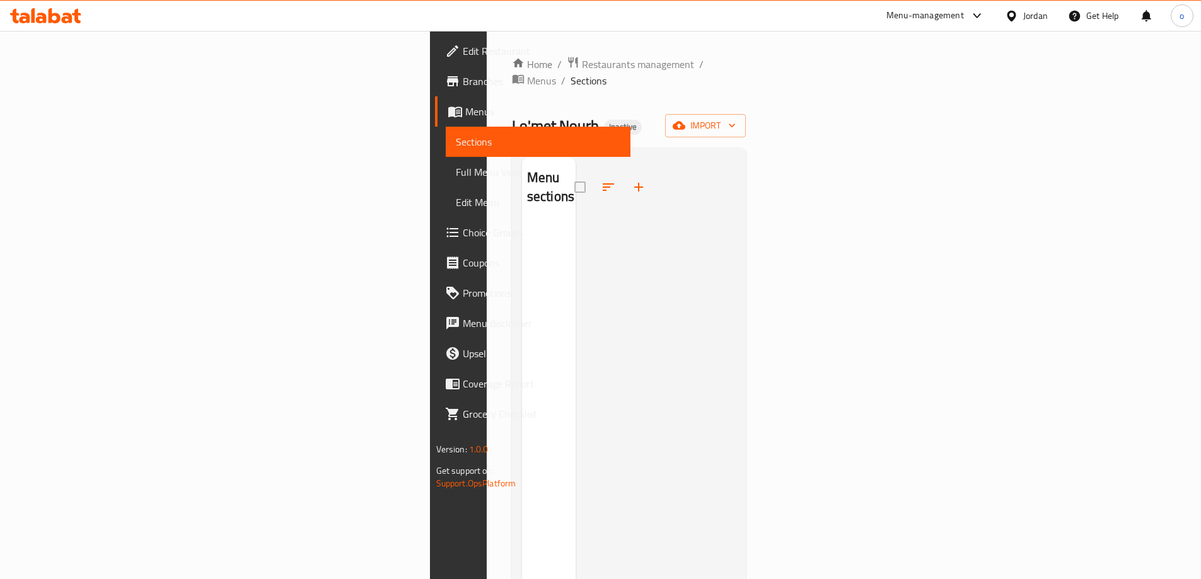
click at [463, 87] on span "Branches" at bounding box center [542, 81] width 158 height 15
